Goal: Navigation & Orientation: Find specific page/section

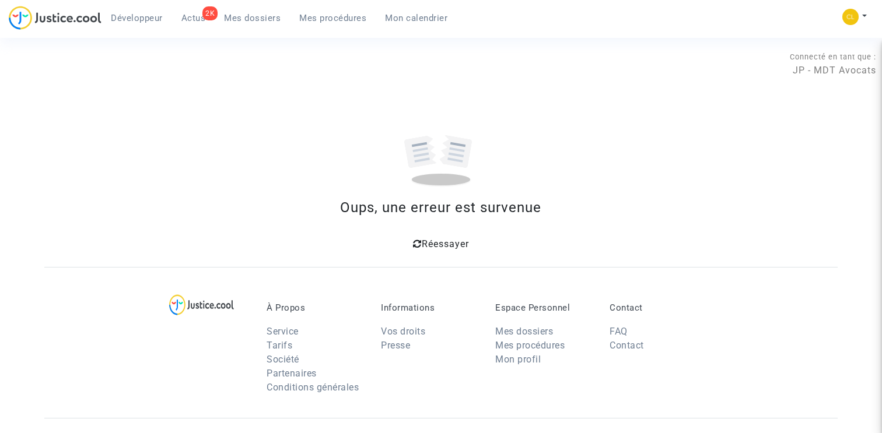
click at [858, 21] on button at bounding box center [854, 16] width 26 height 17
click at [809, 59] on link "Changer de compte" at bounding box center [808, 60] width 118 height 19
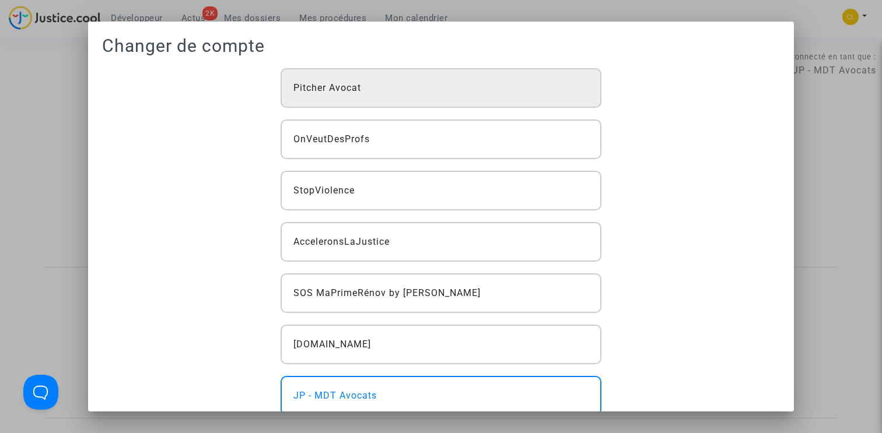
click at [486, 93] on div "Pitcher Avocat" at bounding box center [440, 88] width 321 height 40
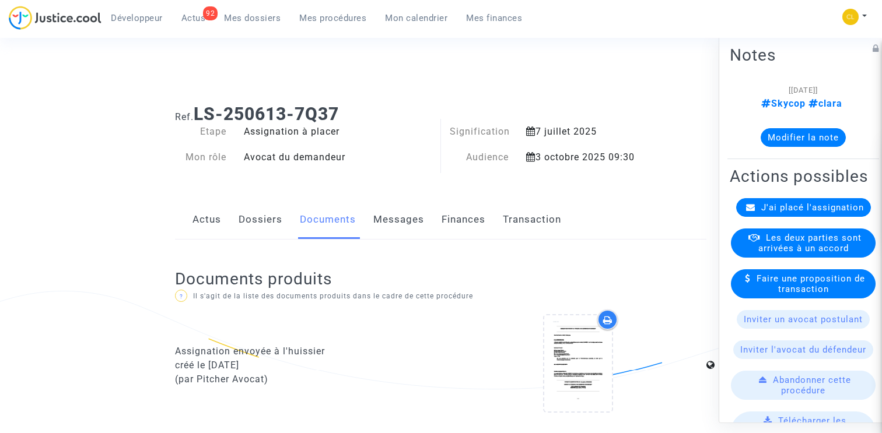
click at [265, 22] on span "Mes dossiers" at bounding box center [252, 18] width 57 height 10
